Goal: Task Accomplishment & Management: Manage account settings

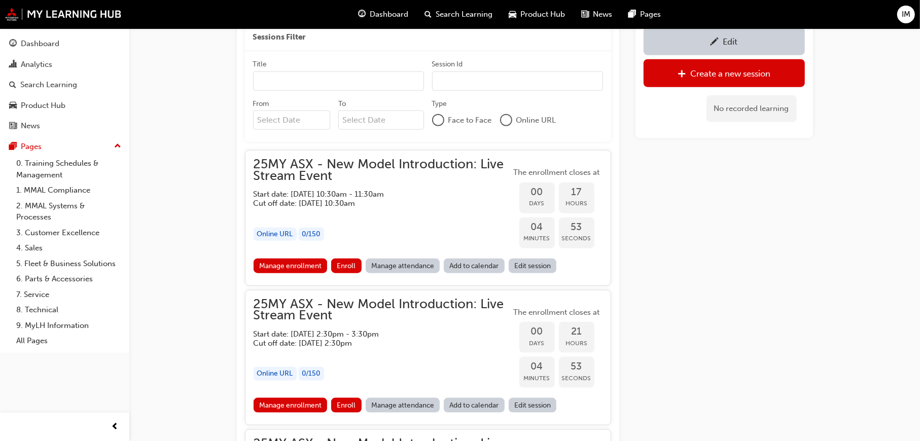
scroll to position [861, 0]
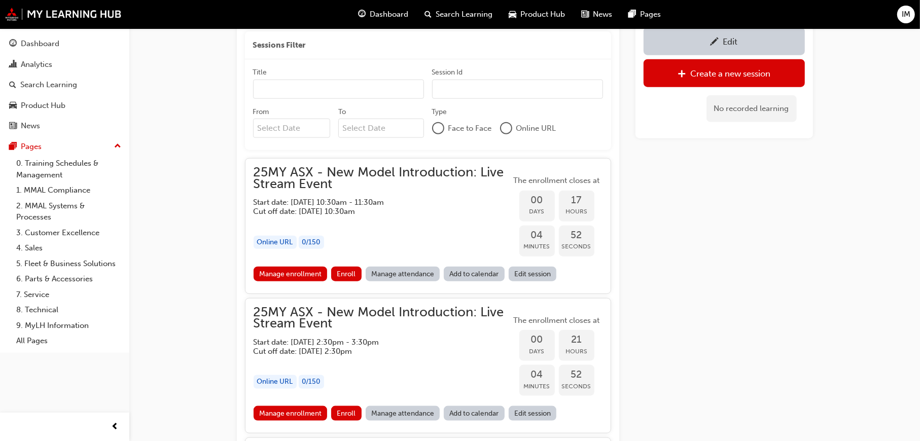
click at [698, 46] on div "Edit" at bounding box center [724, 41] width 146 height 13
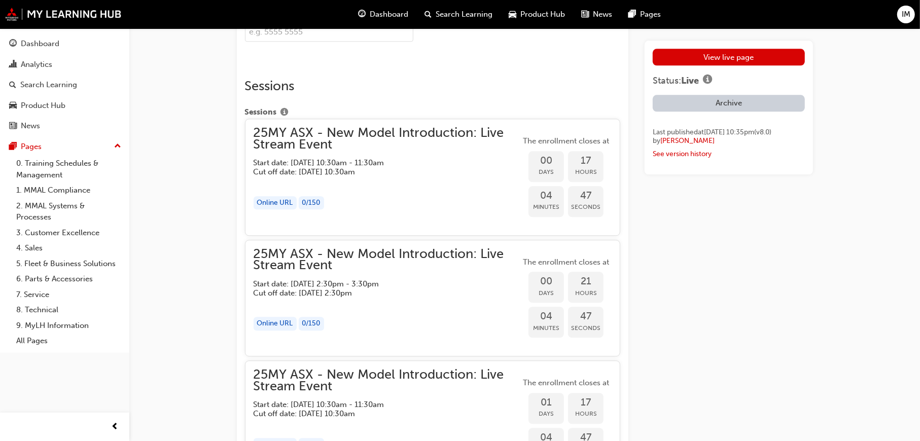
scroll to position [2080, 0]
click at [401, 176] on h5 "Cut off date: [DATE] 10:30am" at bounding box center [379, 173] width 251 height 9
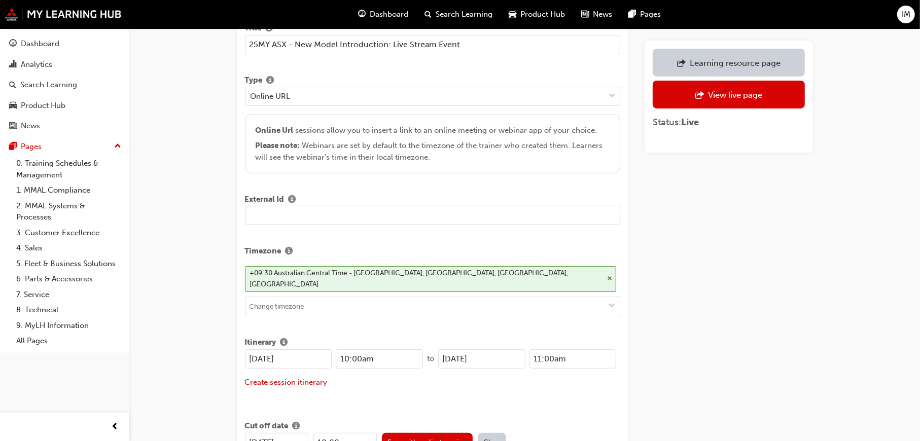
scroll to position [254, 0]
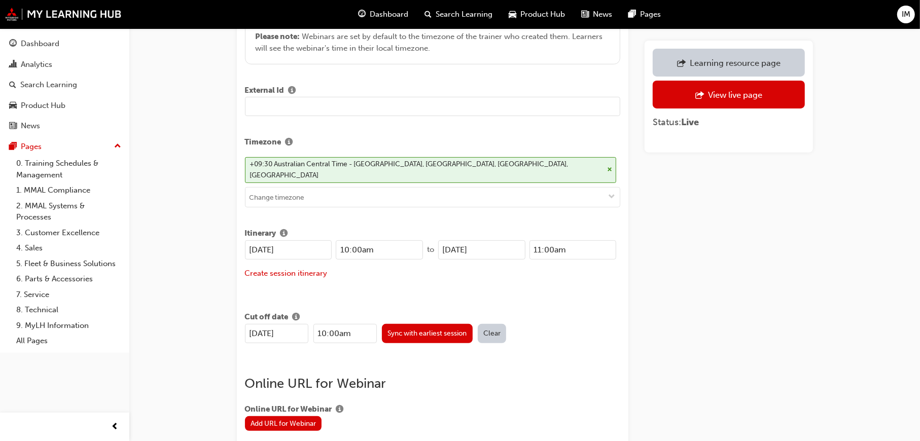
click at [303, 240] on input "[DATE]" at bounding box center [288, 249] width 87 height 19
drag, startPoint x: 303, startPoint y: 238, endPoint x: 215, endPoint y: 237, distance: 87.8
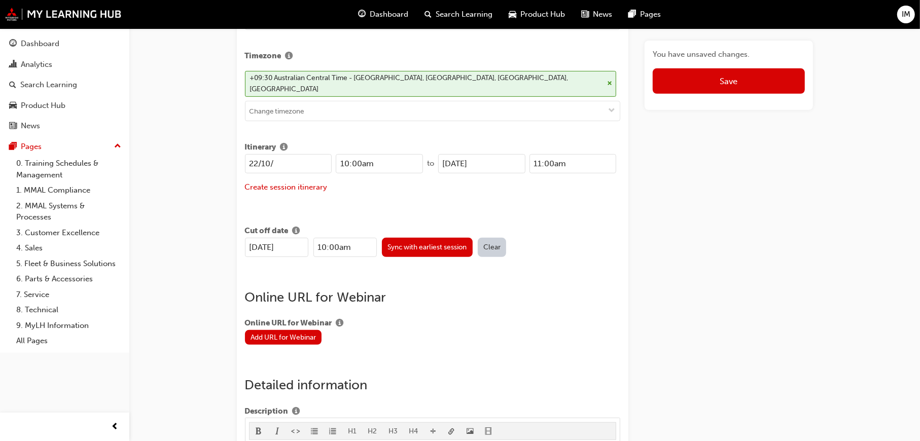
scroll to position [335, 0]
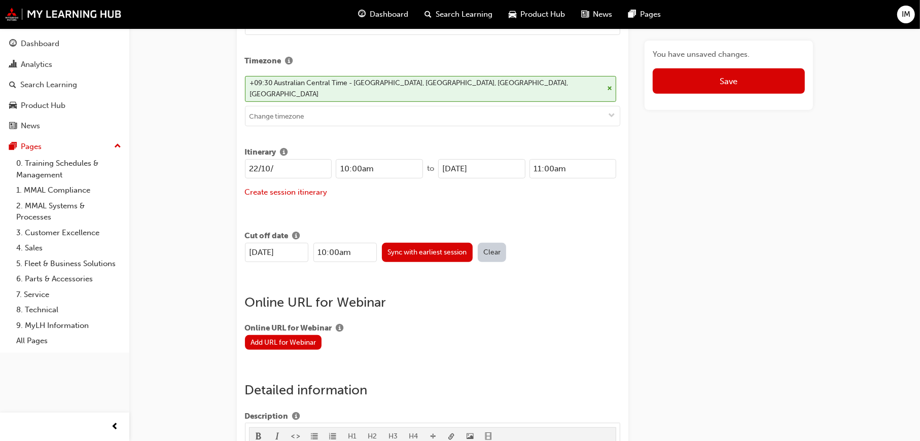
click at [300, 159] on input "22/10/" at bounding box center [288, 168] width 87 height 19
type input "[DATE]"
click at [385, 191] on div "[DATE] 10:00am to [DATE] 11:00am Create session itinerary" at bounding box center [433, 184] width 376 height 51
click at [441, 243] on button "Sync with earliest session" at bounding box center [427, 252] width 91 height 19
type input "[DATE]"
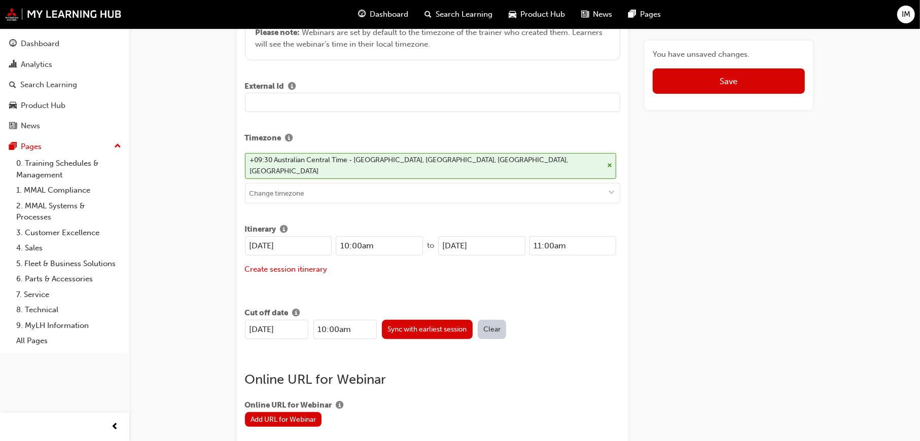
scroll to position [132, 0]
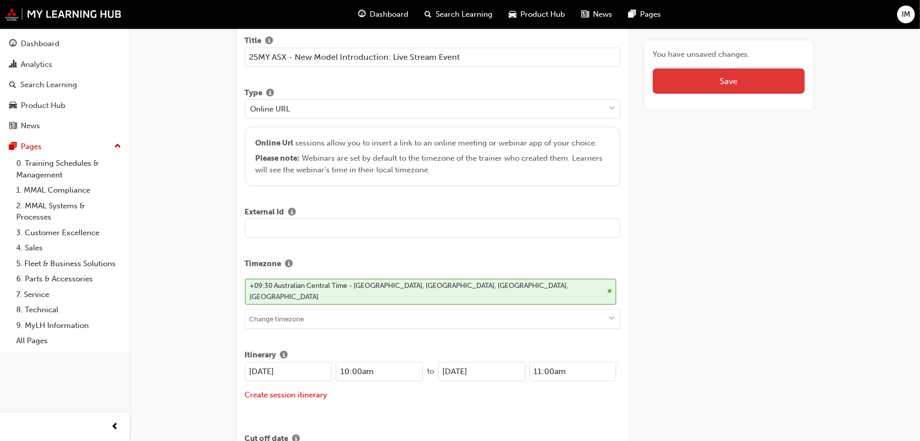
click at [724, 81] on button "Save" at bounding box center [729, 80] width 152 height 25
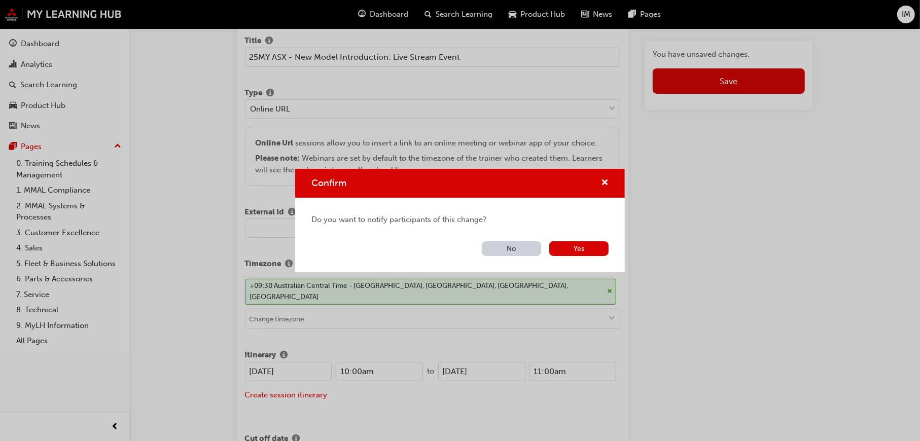
click at [585, 247] on button "Yes" at bounding box center [578, 248] width 59 height 15
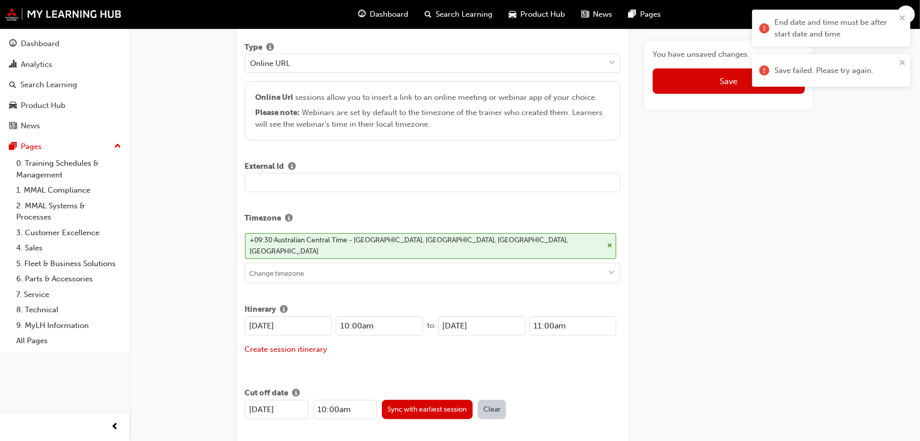
scroll to position [233, 0]
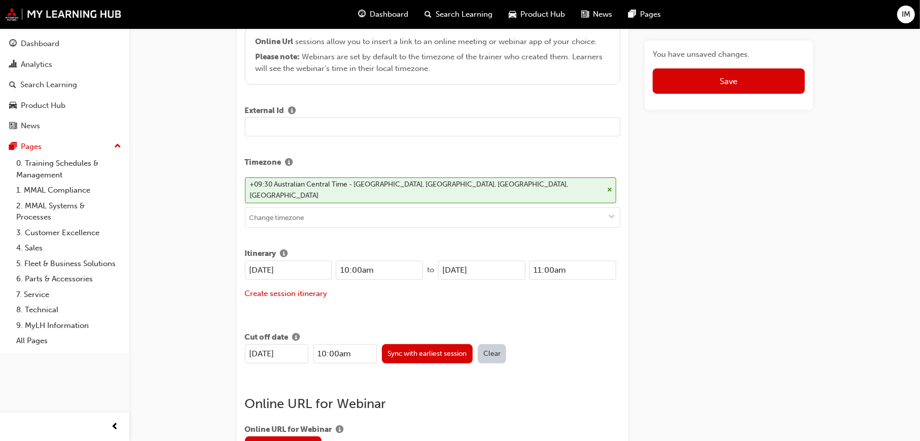
drag, startPoint x: 306, startPoint y: 257, endPoint x: 204, endPoint y: 258, distance: 102.0
drag, startPoint x: 511, startPoint y: 258, endPoint x: 404, endPoint y: 257, distance: 107.0
click at [405, 261] on div "[DATE] 10:00am to [DATE] 11:00am" at bounding box center [431, 270] width 372 height 19
paste input "2/10"
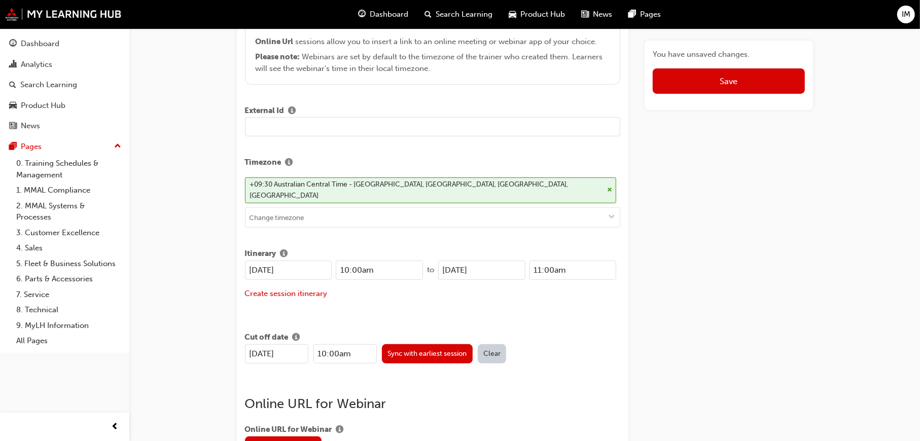
type input "[DATE]"
drag, startPoint x: 580, startPoint y: 257, endPoint x: 497, endPoint y: 256, distance: 83.2
click at [497, 261] on div "[DATE] 11:00am" at bounding box center [527, 270] width 178 height 19
click at [569, 303] on div "Learning resource 25MY ASX - New Model Introduction: Live Stream Event Title 25…" at bounding box center [433, 111] width 376 height 506
drag, startPoint x: 564, startPoint y: 258, endPoint x: 512, endPoint y: 251, distance: 51.7
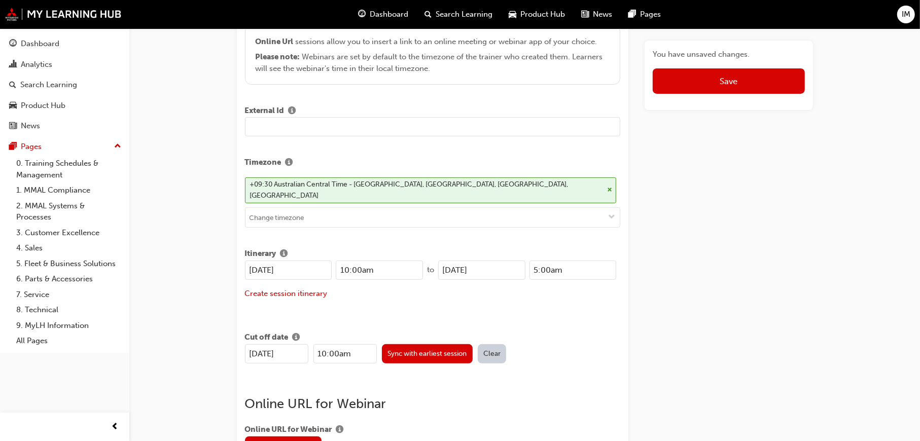
click at [512, 261] on div "[DATE] 5:00am" at bounding box center [527, 270] width 178 height 19
type input "11:00am"
click at [555, 292] on div "[DATE] 10:00am to [DATE] 11:00am Create session itinerary" at bounding box center [433, 286] width 376 height 51
click at [729, 87] on button "Save" at bounding box center [729, 80] width 152 height 25
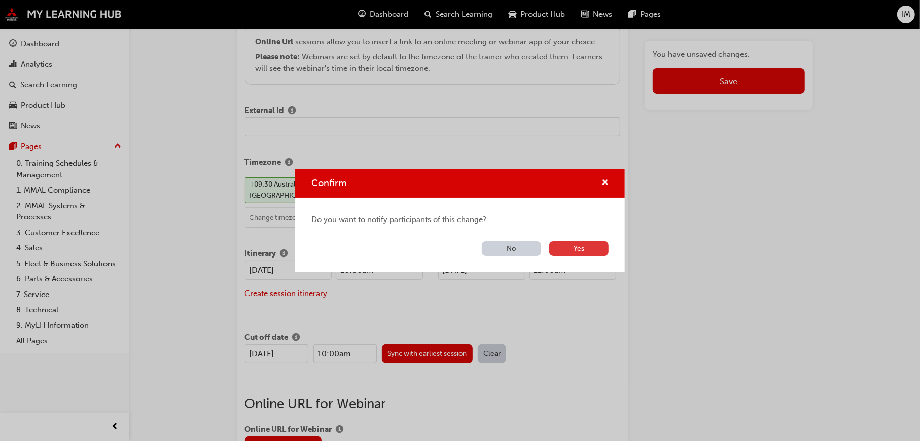
click at [580, 249] on button "Yes" at bounding box center [578, 248] width 59 height 15
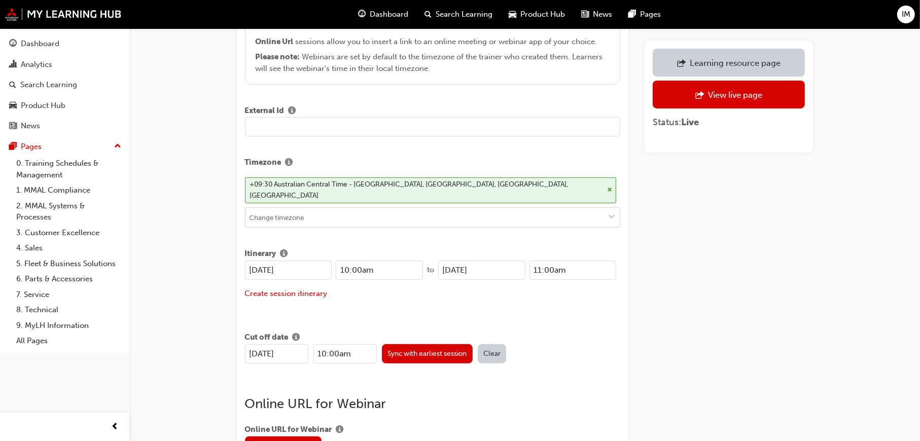
click at [609, 214] on span "down-icon" at bounding box center [611, 218] width 7 height 9
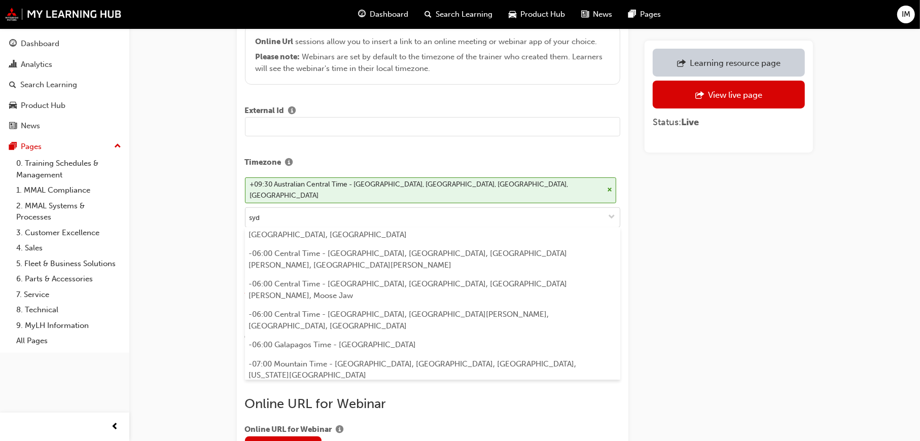
scroll to position [0, 0]
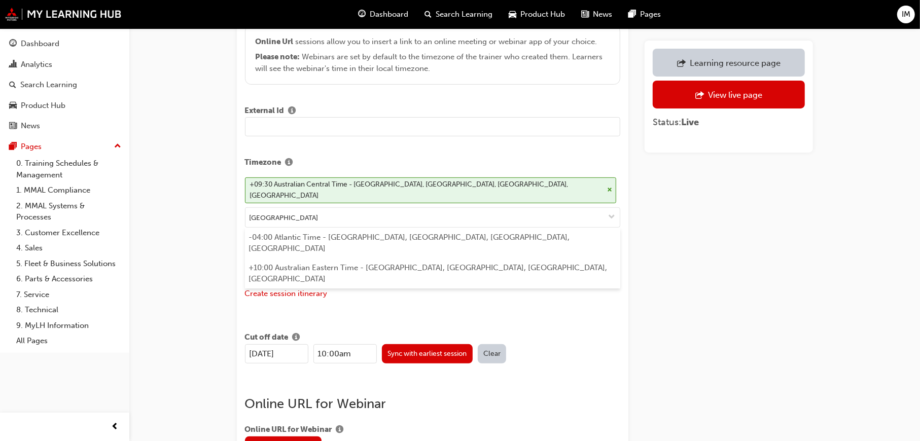
type input "[GEOGRAPHIC_DATA]"
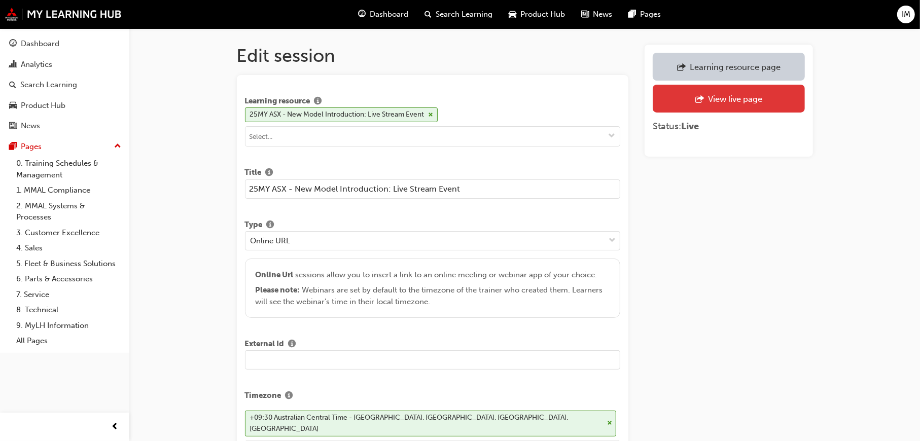
click at [727, 99] on div "View live page" at bounding box center [735, 99] width 54 height 10
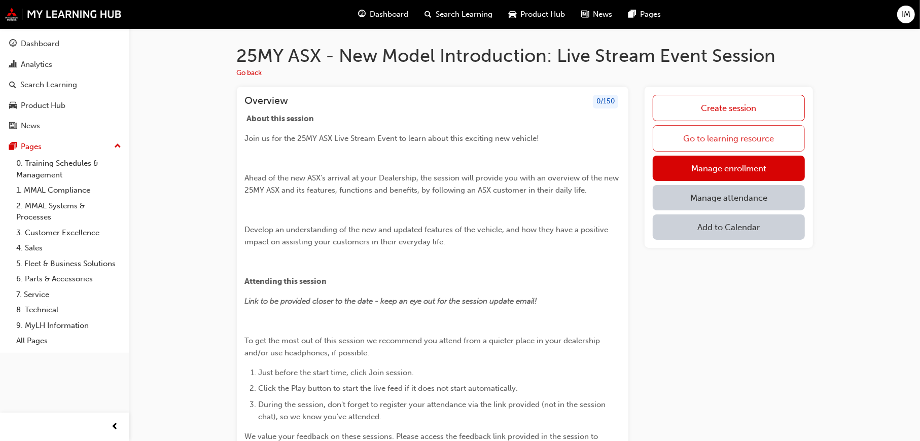
click at [741, 140] on link "Go to learning resource" at bounding box center [729, 138] width 152 height 26
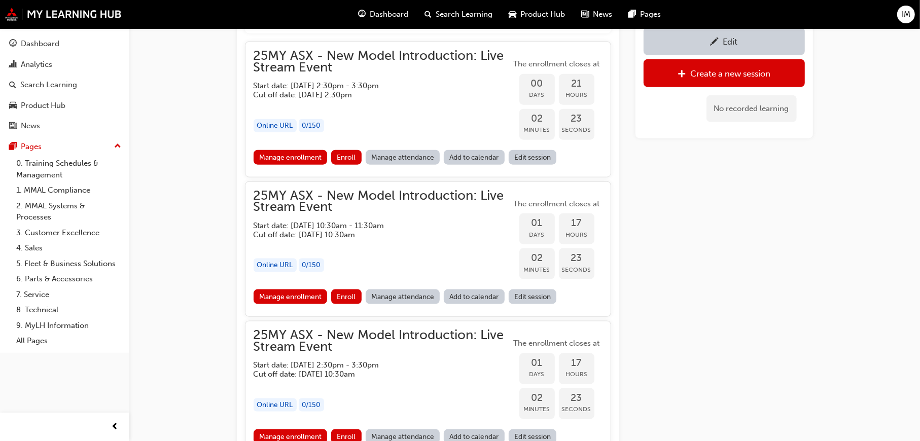
scroll to position [962, 0]
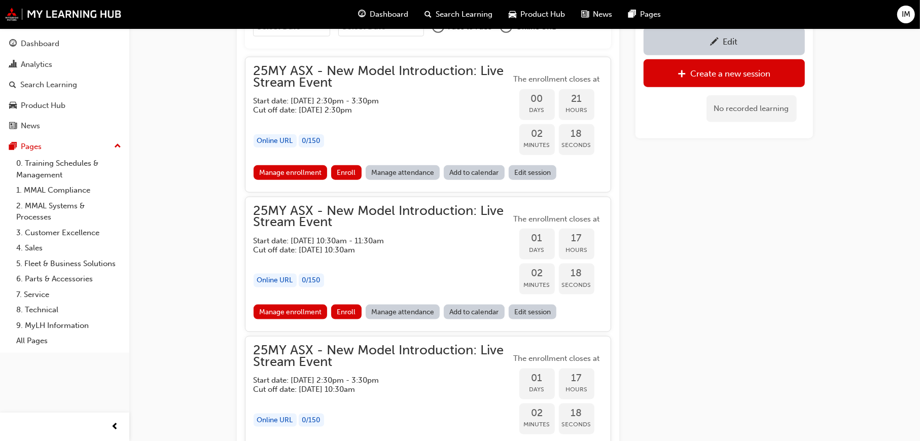
click at [721, 43] on div "Edit" at bounding box center [724, 41] width 146 height 13
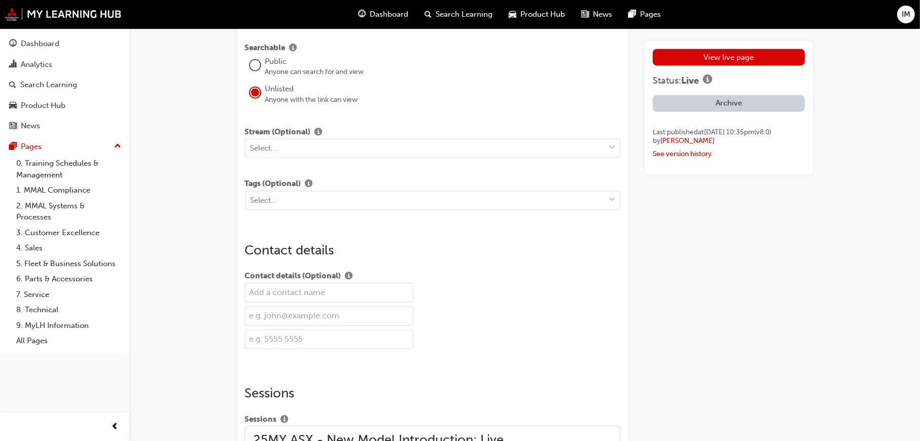
scroll to position [2129, 0]
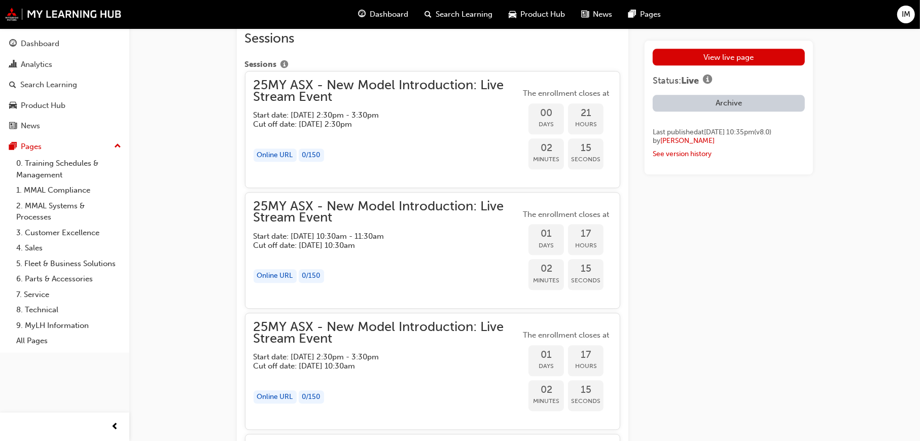
click at [393, 129] on div "button" at bounding box center [387, 135] width 267 height 12
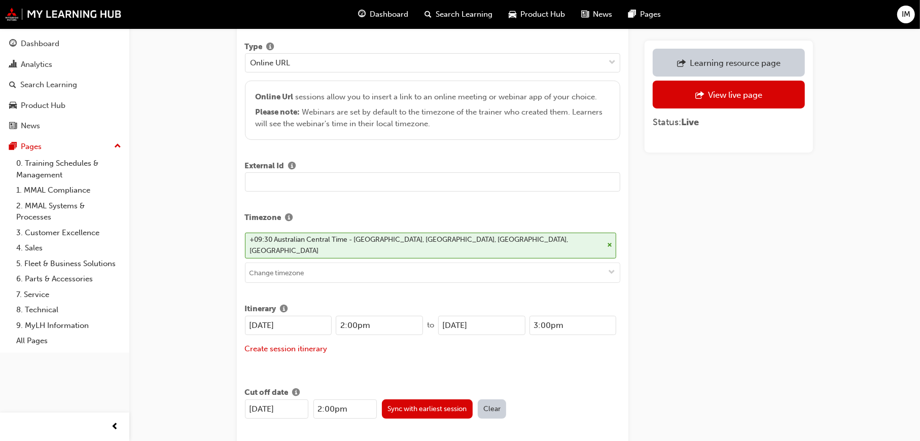
scroll to position [304, 0]
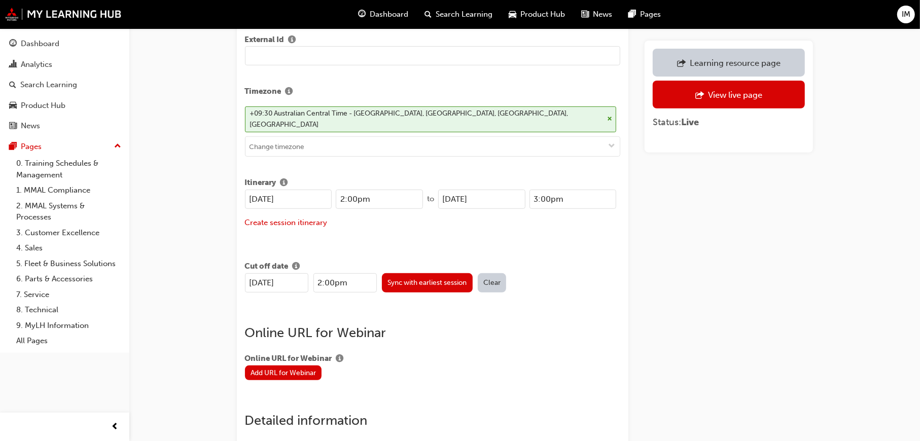
click at [303, 190] on input "[DATE]" at bounding box center [288, 199] width 87 height 19
drag, startPoint x: 303, startPoint y: 186, endPoint x: 195, endPoint y: 184, distance: 107.6
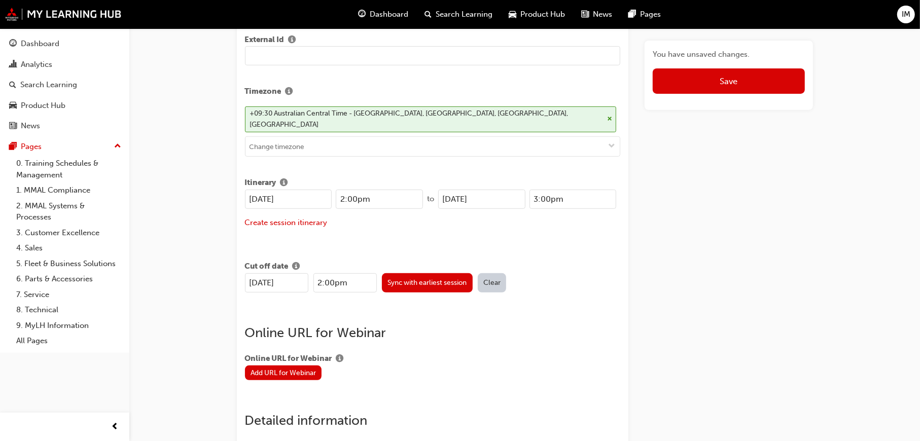
type input "[DATE]"
click at [321, 229] on div "Learning resource 25MY ASX - New Model Introduction: Live Stream Event Title 25…" at bounding box center [433, 40] width 376 height 506
drag, startPoint x: 300, startPoint y: 189, endPoint x: 229, endPoint y: 180, distance: 71.5
drag, startPoint x: 498, startPoint y: 186, endPoint x: 424, endPoint y: 179, distance: 74.4
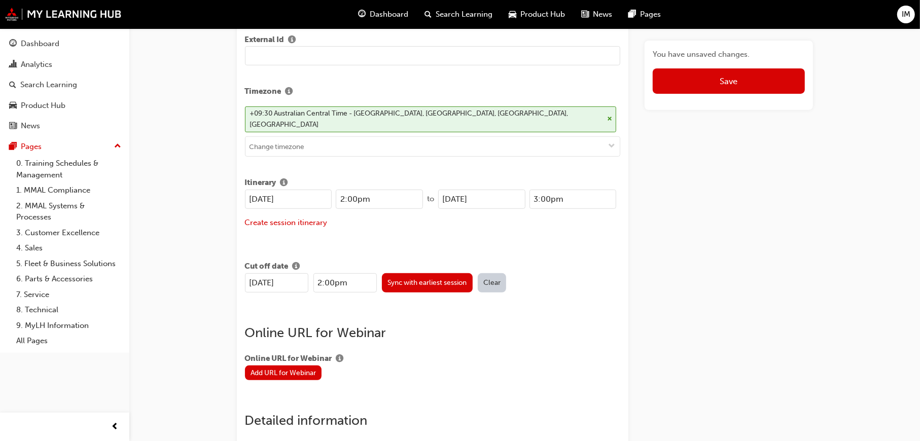
click at [424, 190] on div "[DATE] 2:00pm to [DATE] 3:00pm" at bounding box center [431, 199] width 372 height 19
paste input "2/10"
type input "[DATE]"
drag, startPoint x: 297, startPoint y: 273, endPoint x: 213, endPoint y: 262, distance: 84.4
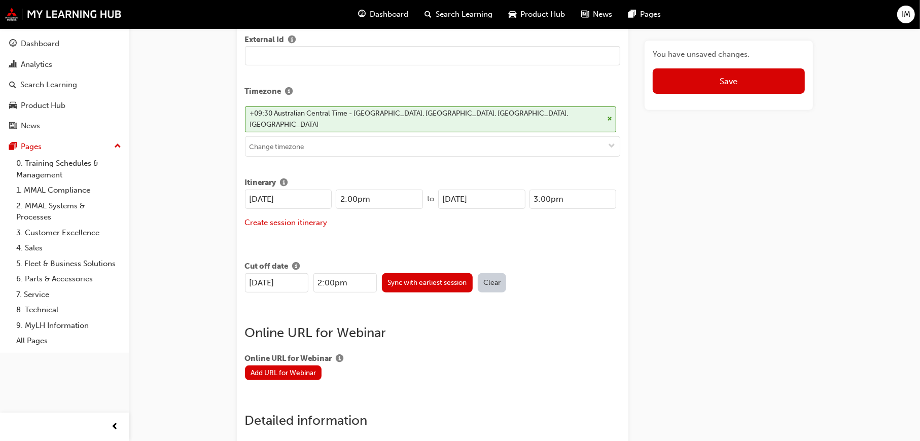
paste input "2/10"
type input "[DATE]"
click at [748, 88] on button "Save" at bounding box center [729, 80] width 152 height 25
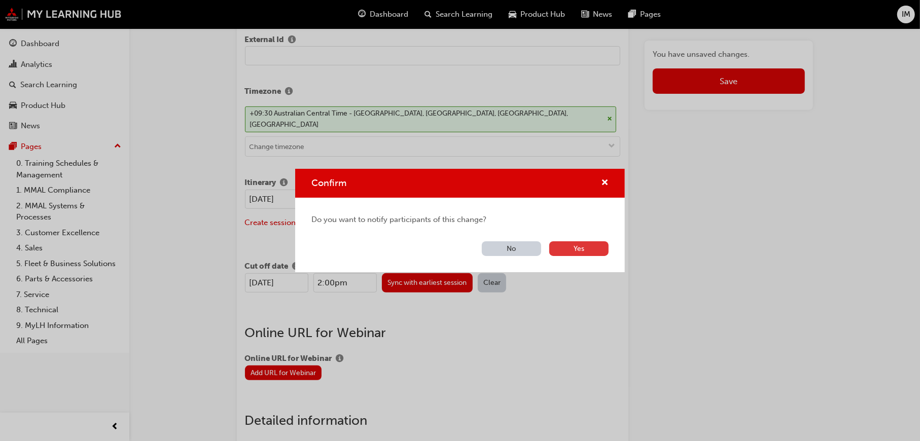
click at [571, 251] on button "Yes" at bounding box center [578, 248] width 59 height 15
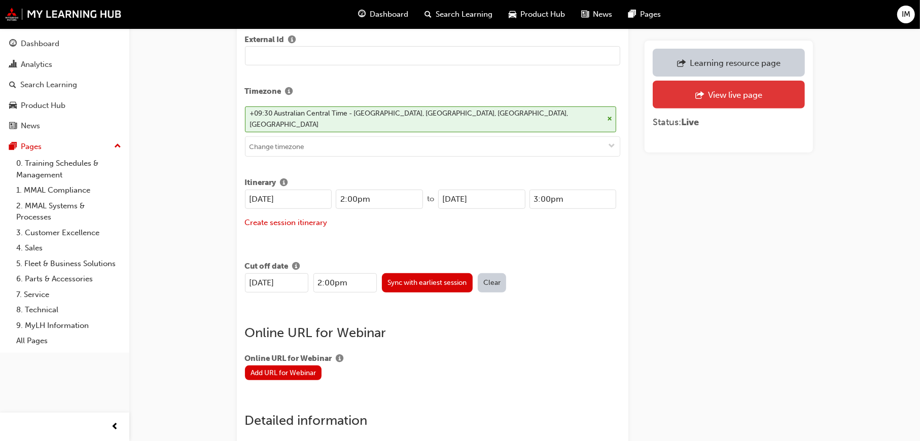
click at [687, 99] on div "View live page" at bounding box center [728, 94] width 136 height 13
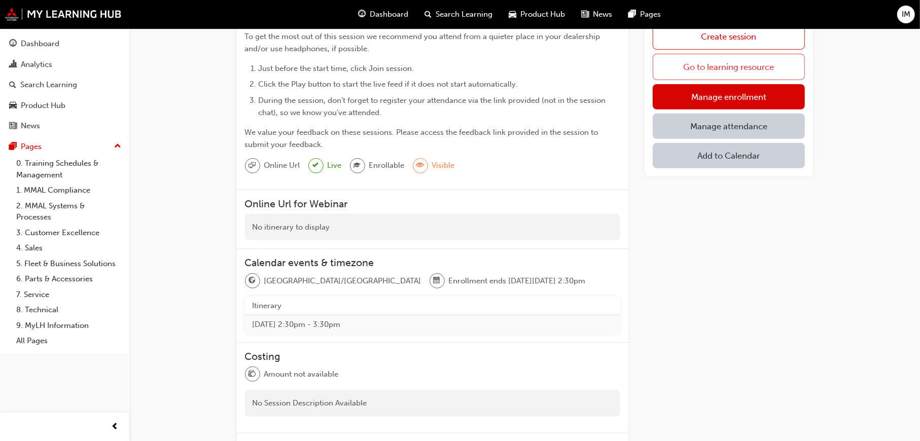
click at [730, 67] on link "Go to learning resource" at bounding box center [729, 67] width 152 height 26
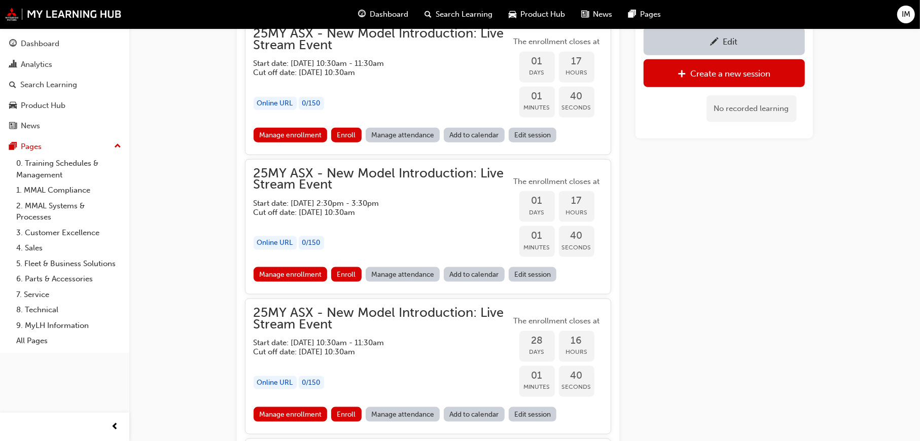
scroll to position [968, 0]
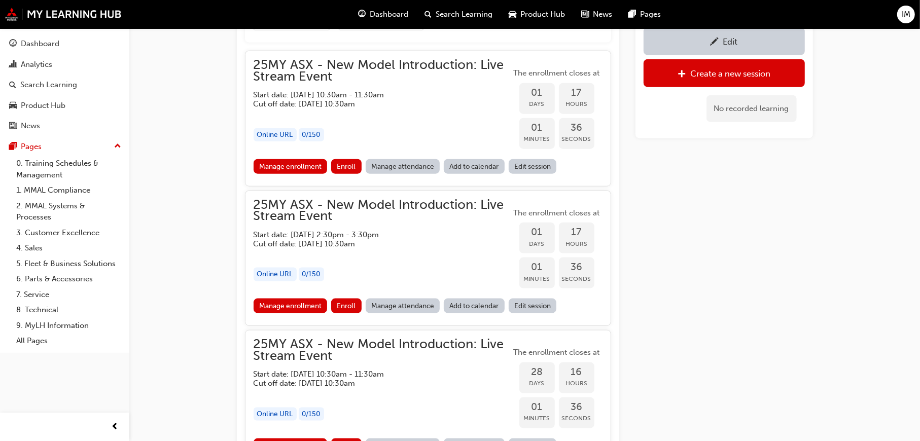
click at [726, 36] on div "Edit" at bounding box center [724, 41] width 146 height 13
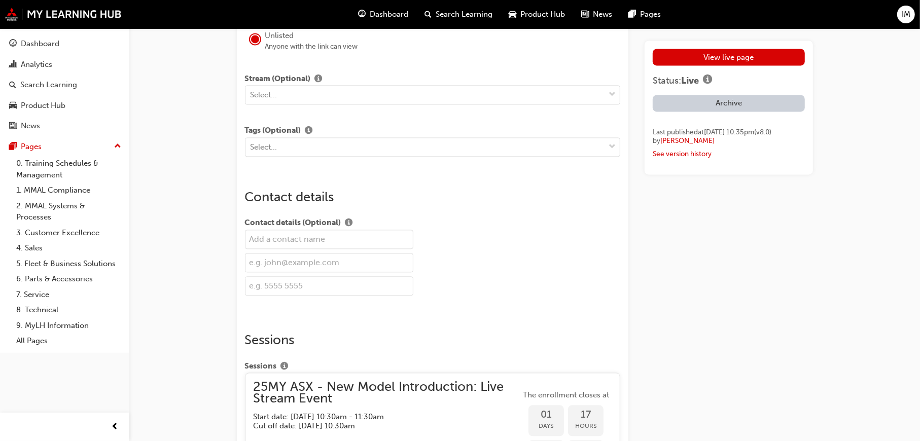
scroll to position [1932, 0]
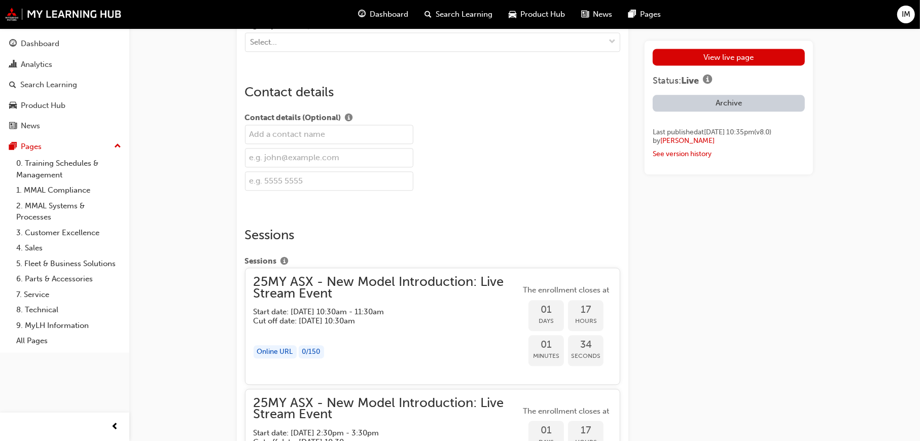
click at [365, 307] on h5 "Start date: [DATE] 10:30am - 11:30am" at bounding box center [379, 311] width 251 height 9
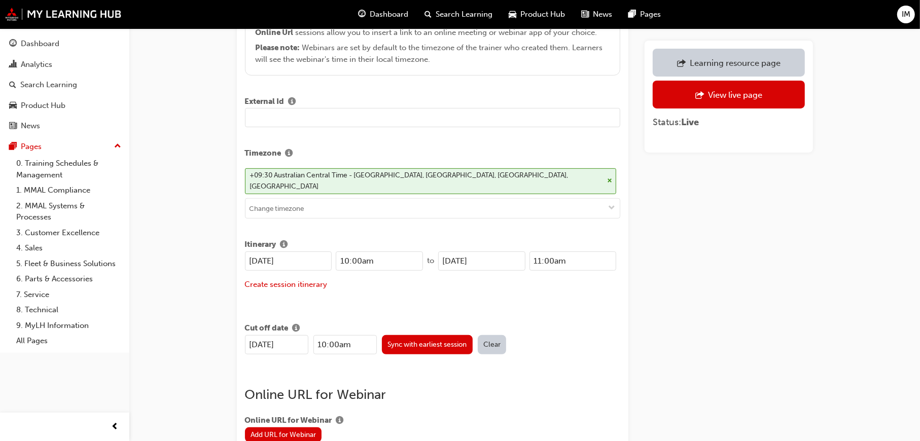
scroll to position [239, 0]
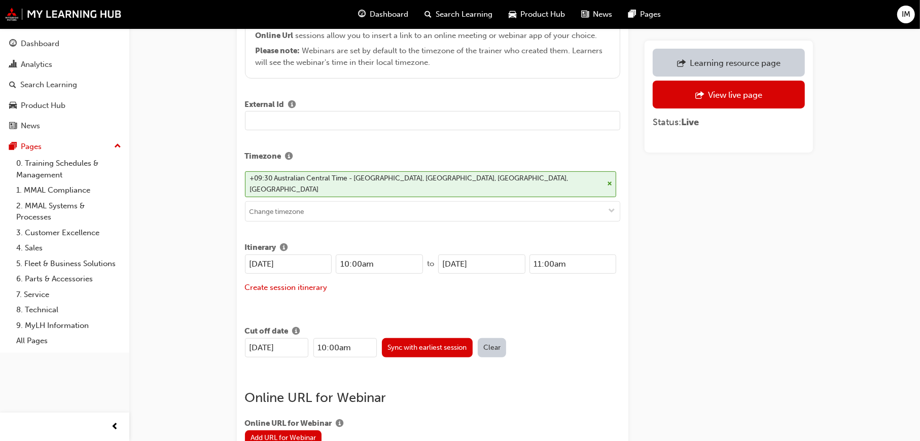
drag, startPoint x: 310, startPoint y: 255, endPoint x: 213, endPoint y: 242, distance: 97.7
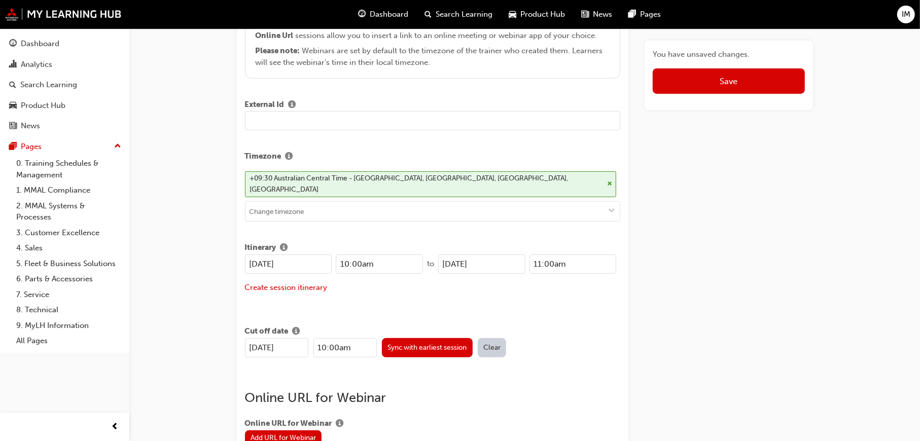
drag, startPoint x: 309, startPoint y: 251, endPoint x: 215, endPoint y: 240, distance: 94.9
type input "[DATE]"
drag, startPoint x: 496, startPoint y: 252, endPoint x: 369, endPoint y: 248, distance: 126.9
click at [369, 255] on div "[DATE] 10:00am to [DATE] 11:00am" at bounding box center [431, 264] width 372 height 19
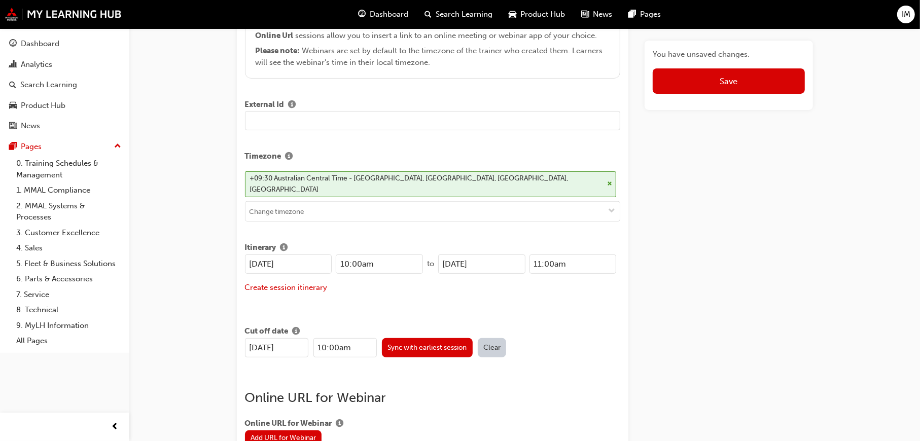
paste input "3/10"
type input "[DATE]"
drag, startPoint x: 287, startPoint y: 335, endPoint x: 200, endPoint y: 327, distance: 87.1
paste input "3/10"
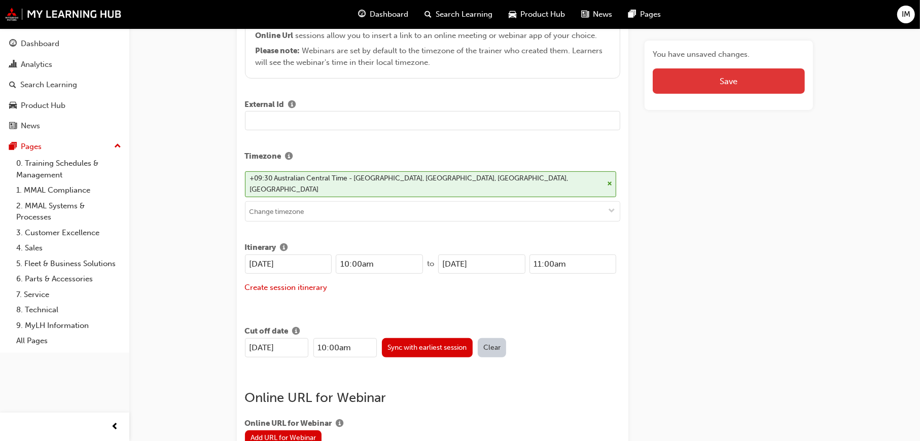
type input "[DATE]"
click at [729, 89] on button "Save" at bounding box center [729, 80] width 152 height 25
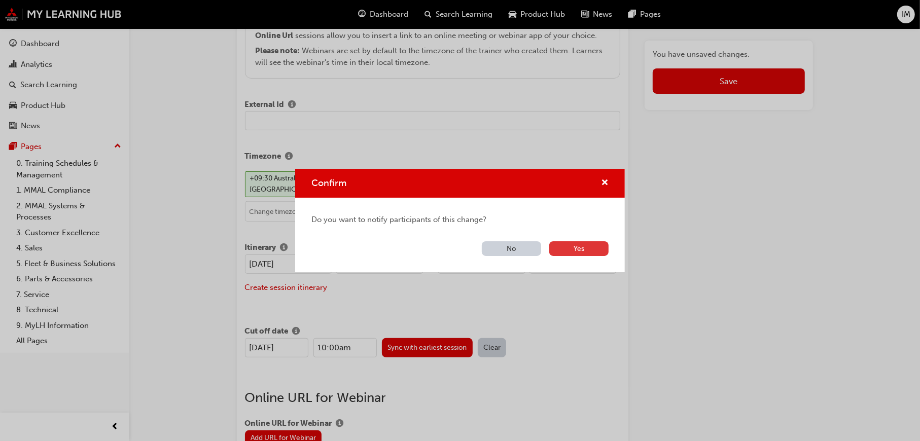
click at [575, 255] on button "Yes" at bounding box center [578, 248] width 59 height 15
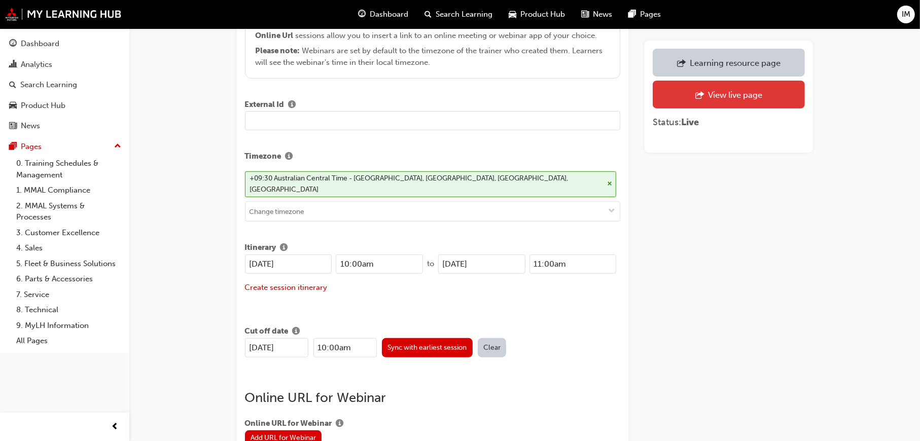
click at [722, 89] on div "View live page" at bounding box center [728, 94] width 136 height 13
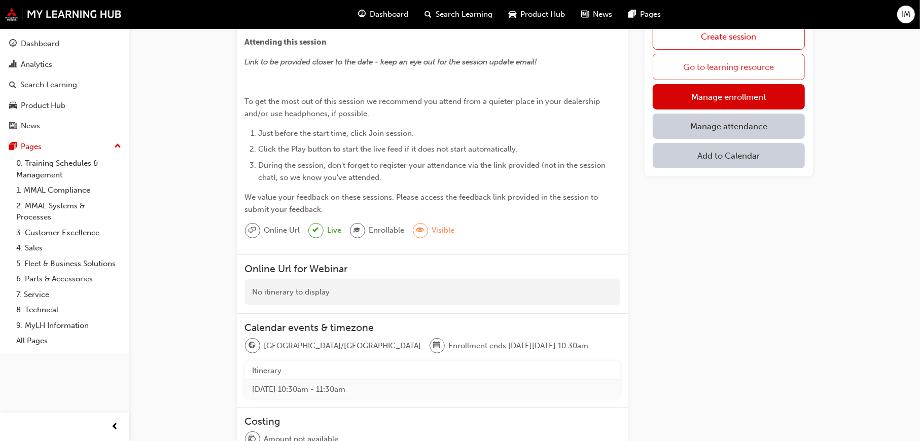
click at [722, 68] on link "Go to learning resource" at bounding box center [729, 67] width 152 height 26
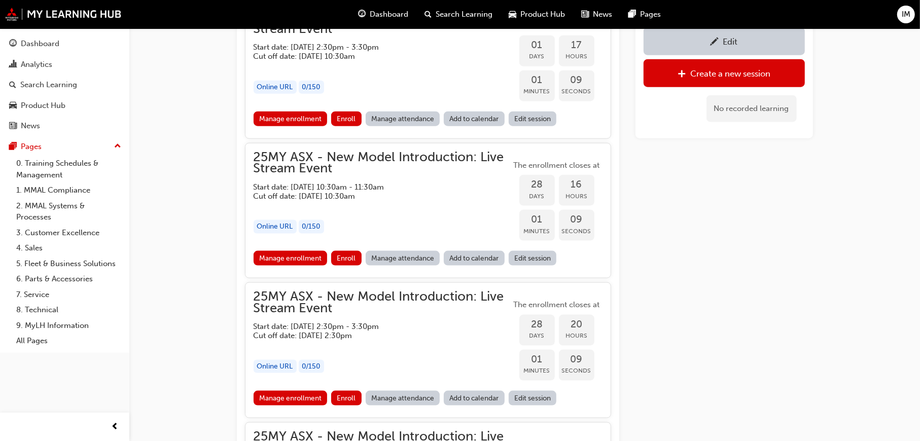
scroll to position [1019, 0]
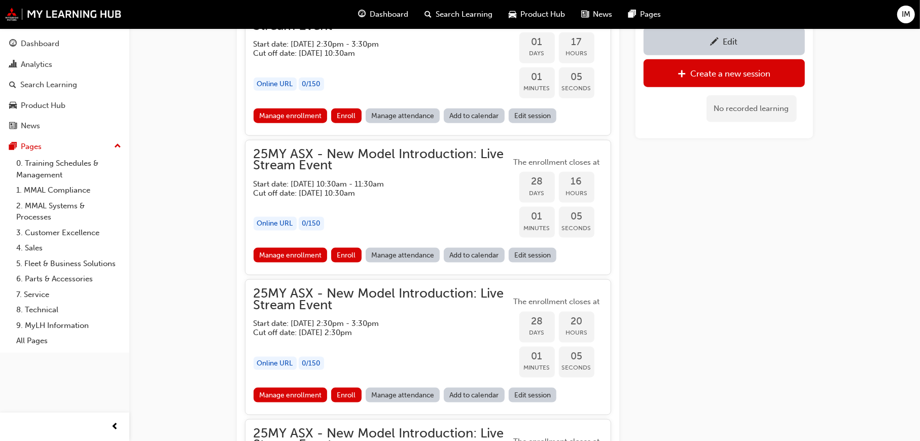
click at [750, 41] on div "Edit" at bounding box center [724, 41] width 146 height 13
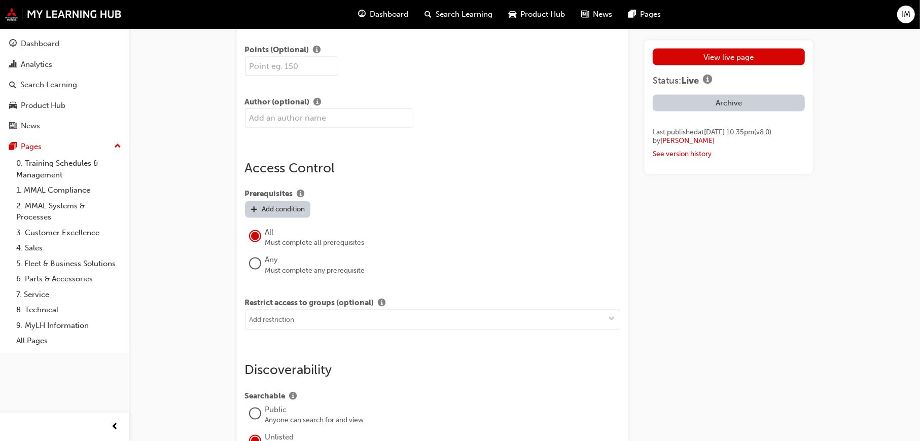
scroll to position [1932, 0]
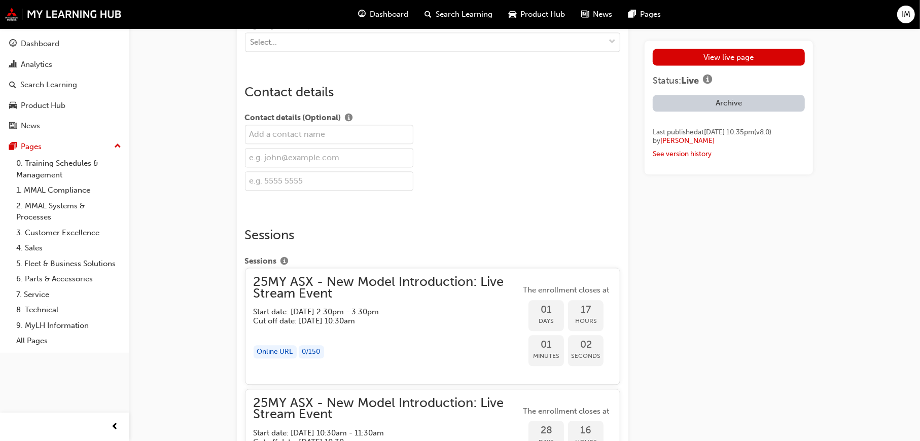
click at [389, 323] on h5 "Cut off date: [DATE] 10:30am" at bounding box center [379, 321] width 251 height 9
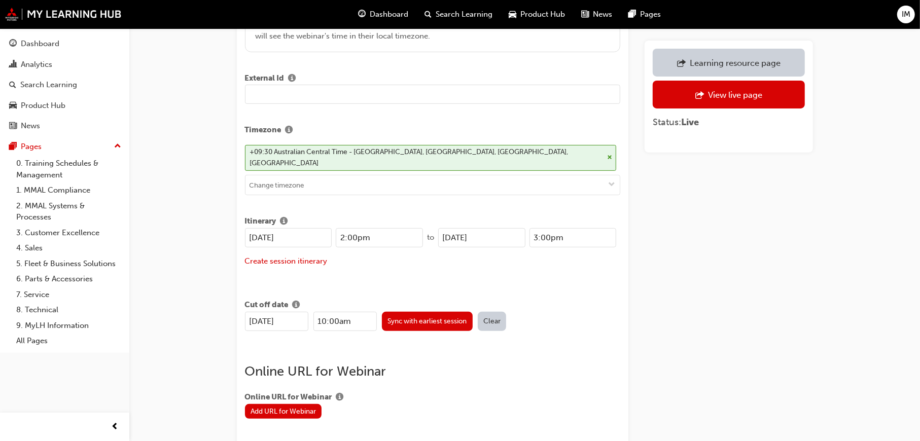
scroll to position [239, 0]
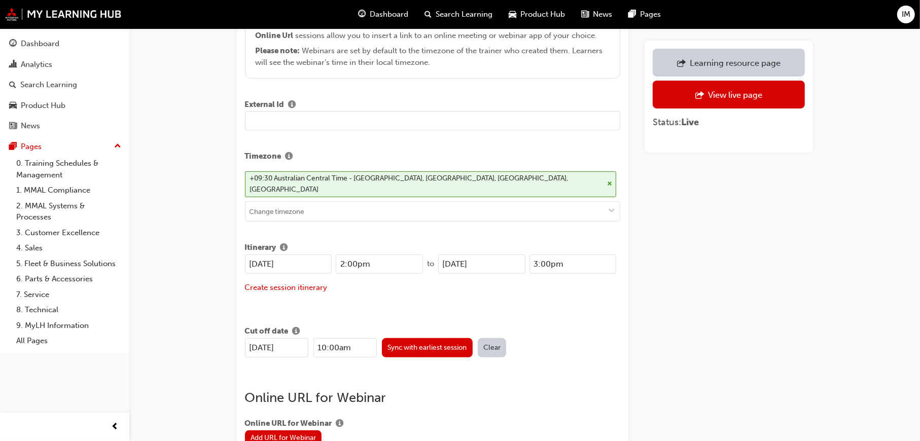
drag, startPoint x: 311, startPoint y: 246, endPoint x: 223, endPoint y: 247, distance: 88.3
paste input "3/10"
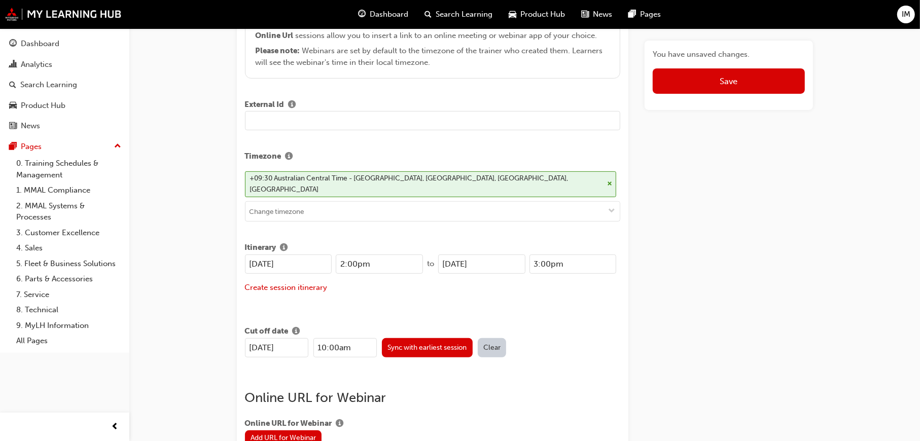
type input "[DATE]"
drag, startPoint x: 498, startPoint y: 251, endPoint x: 390, endPoint y: 248, distance: 107.6
click at [393, 255] on div "[DATE] 2:00pm to [DATE] 3:00pm" at bounding box center [431, 264] width 372 height 19
paste input "3/10"
type input "[DATE]"
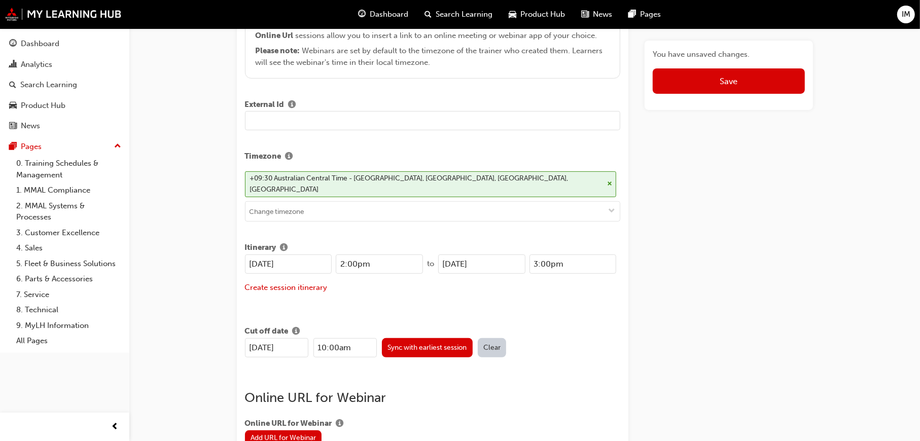
drag, startPoint x: 298, startPoint y: 336, endPoint x: 203, endPoint y: 327, distance: 95.3
paste input "3/10"
type input "[DATE]"
click at [696, 83] on button "Save" at bounding box center [729, 80] width 152 height 25
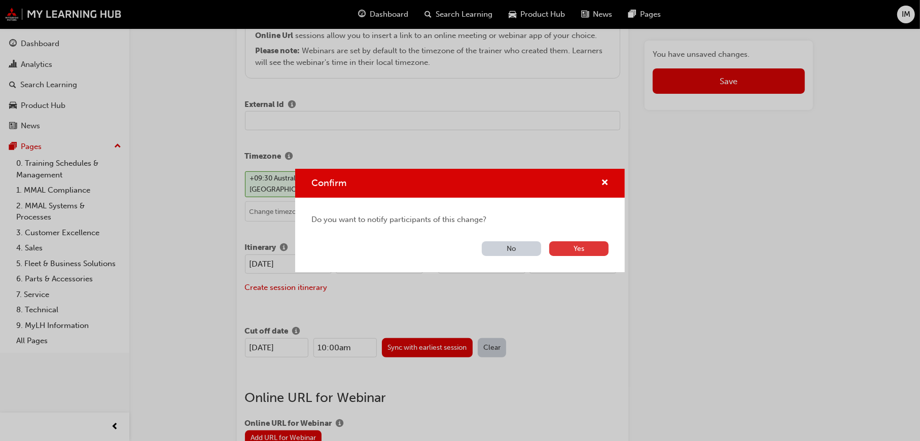
click at [582, 246] on button "Yes" at bounding box center [578, 248] width 59 height 15
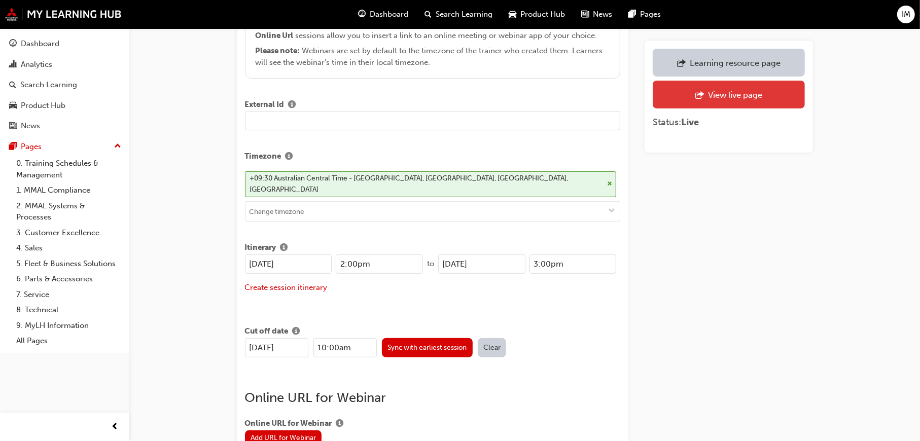
click at [735, 95] on div "View live page" at bounding box center [735, 95] width 54 height 10
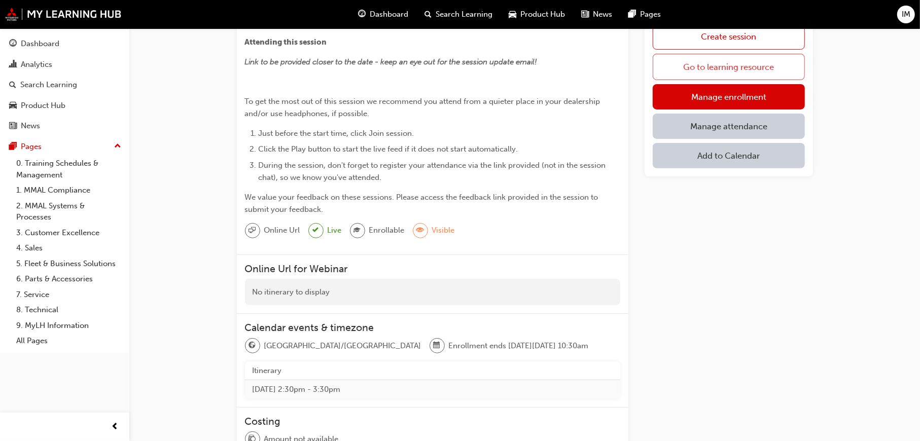
click at [749, 60] on link "Go to learning resource" at bounding box center [729, 67] width 152 height 26
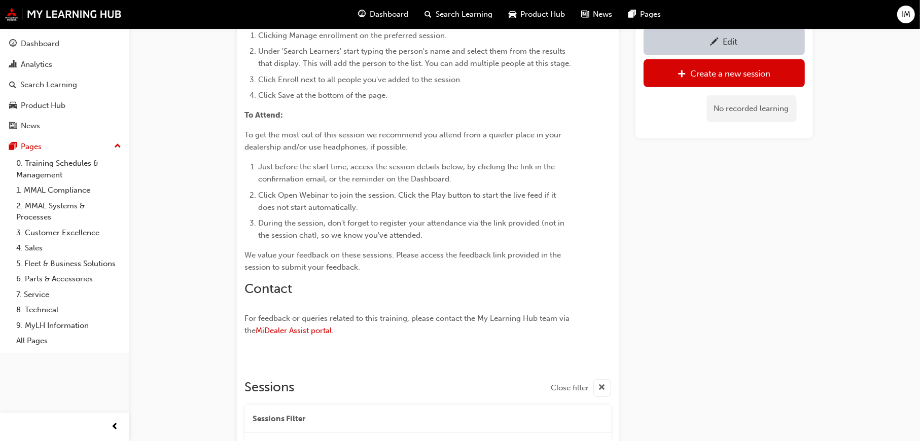
scroll to position [404, 0]
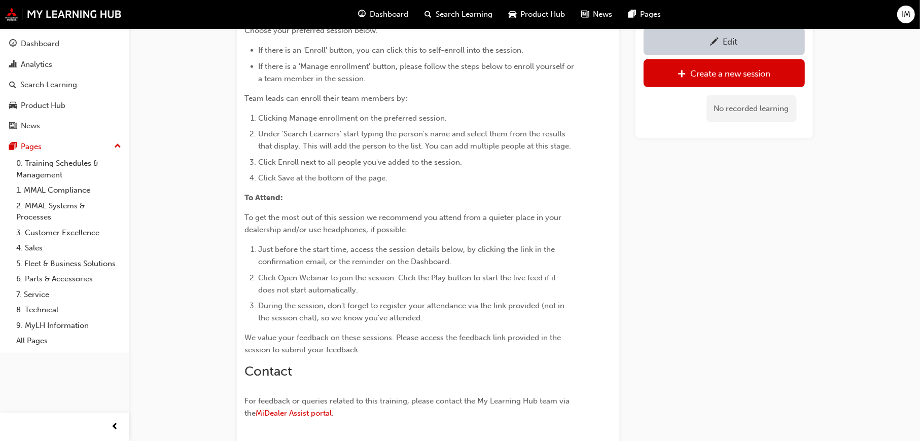
click at [691, 250] on div "Edit Create a new session No recorded learning" at bounding box center [725, 442] width 178 height 1511
